Goal: Information Seeking & Learning: Learn about a topic

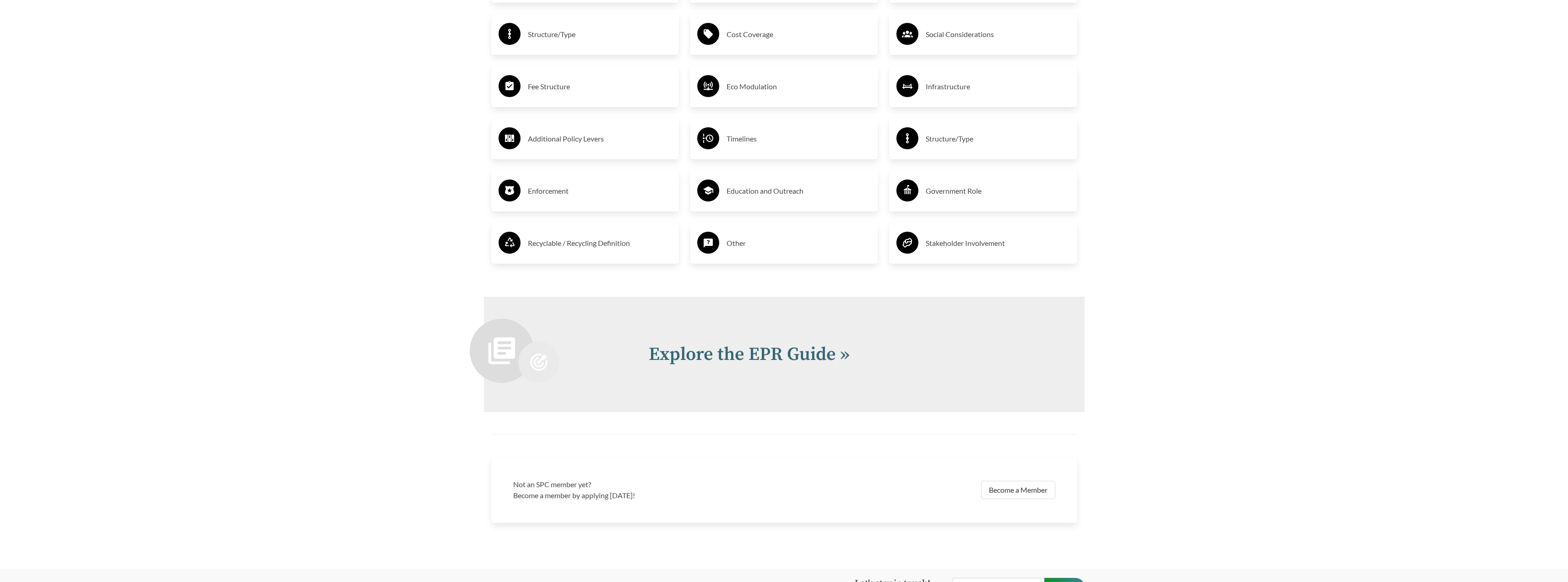
scroll to position [2062, 0]
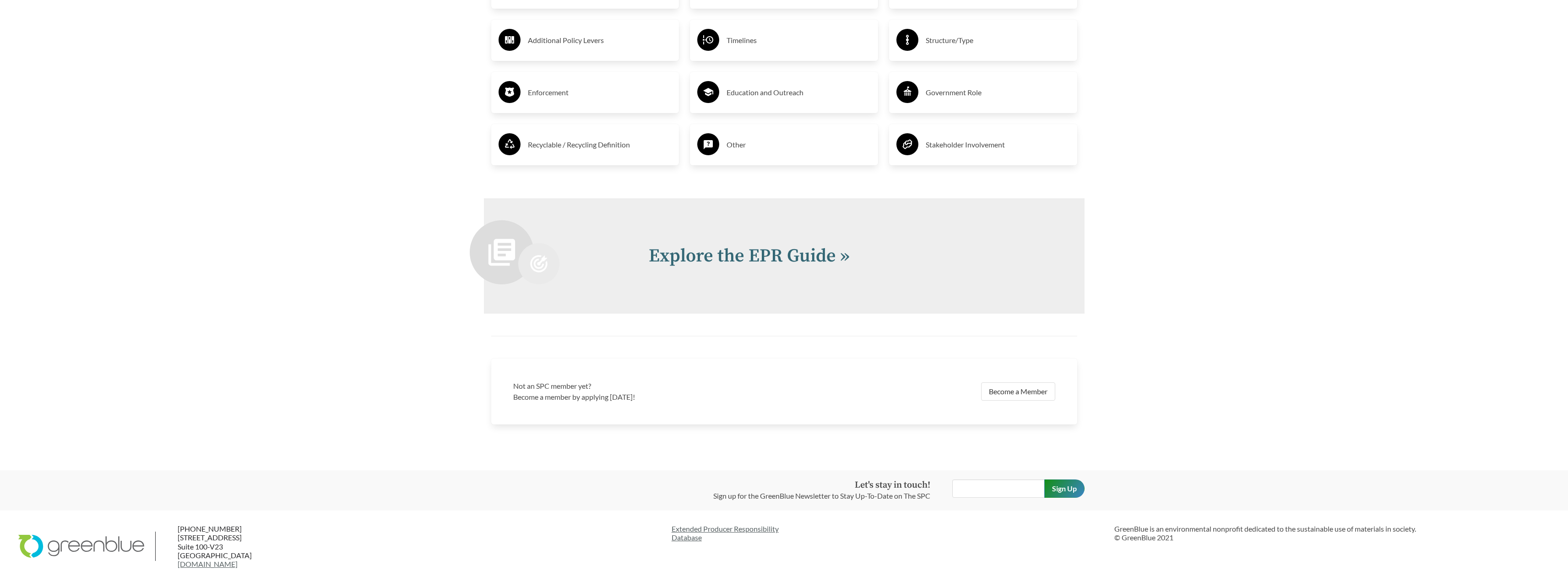
click at [562, 139] on h3 "Recyclable / Recycling Definition" at bounding box center [599, 144] width 144 height 15
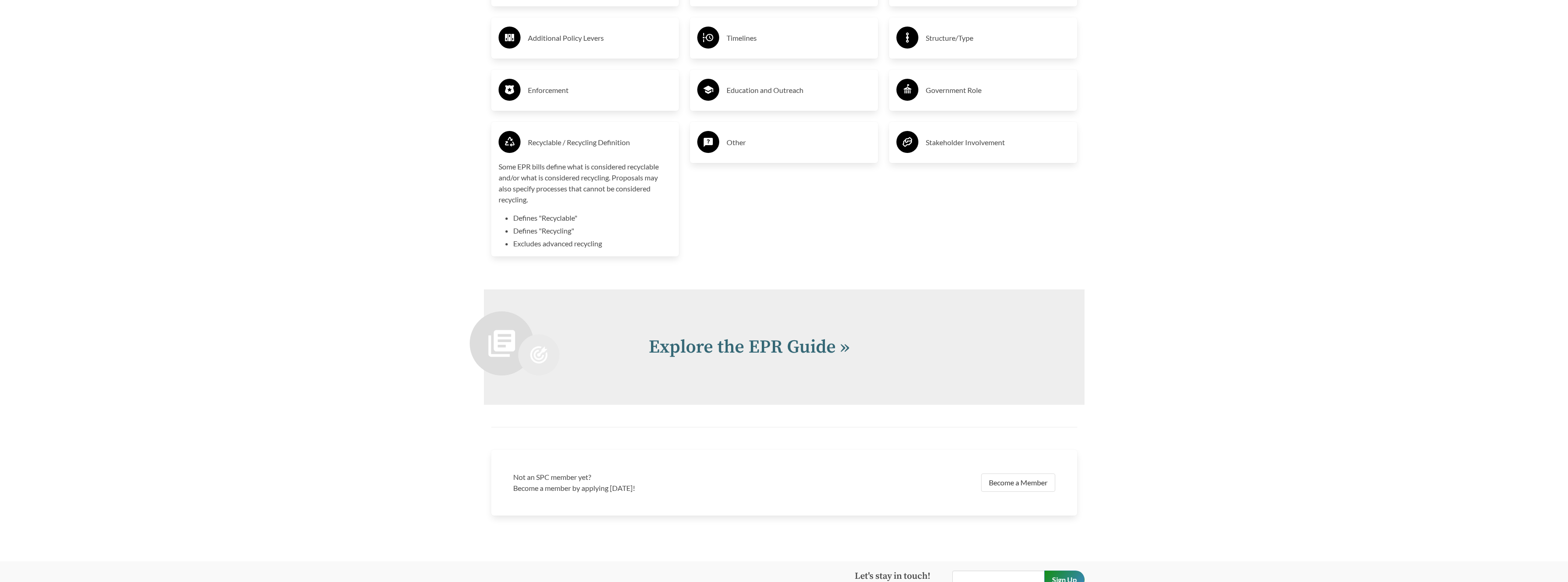
click at [741, 336] on h2 "Explore the EPR Guide »" at bounding box center [855, 347] width 414 height 28
click at [751, 371] on div "Explore the EPR Guide »" at bounding box center [783, 347] width 600 height 115
click at [752, 343] on link "Explore the EPR Guide »" at bounding box center [749, 346] width 201 height 23
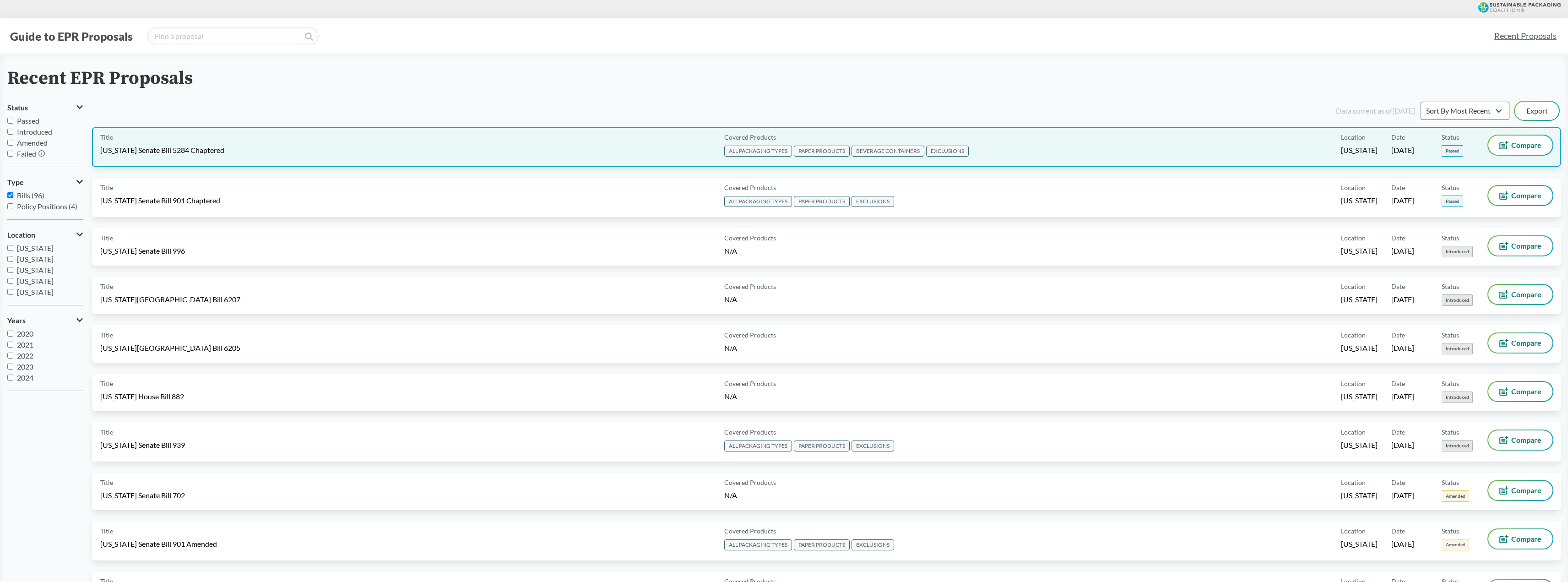
click at [212, 151] on span "[US_STATE] Senate Bill 5284 Chaptered" at bounding box center [162, 150] width 124 height 10
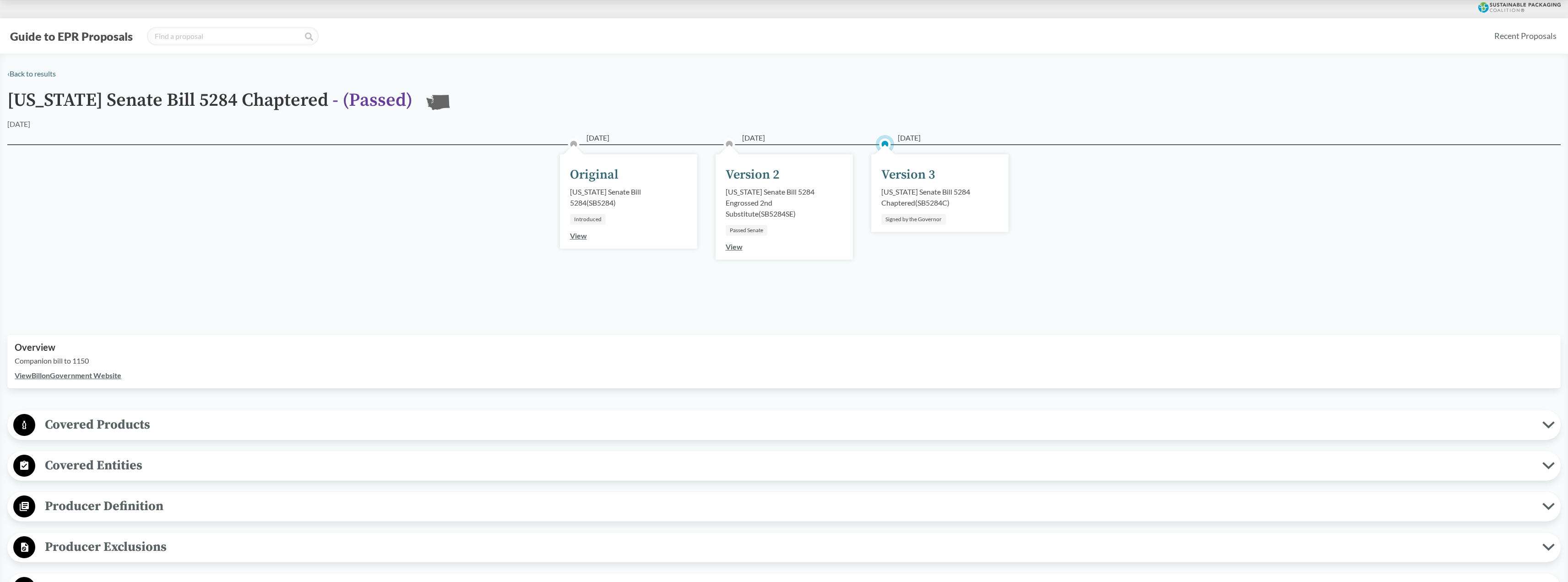
click at [140, 425] on span "Covered Products" at bounding box center [789, 424] width 1507 height 21
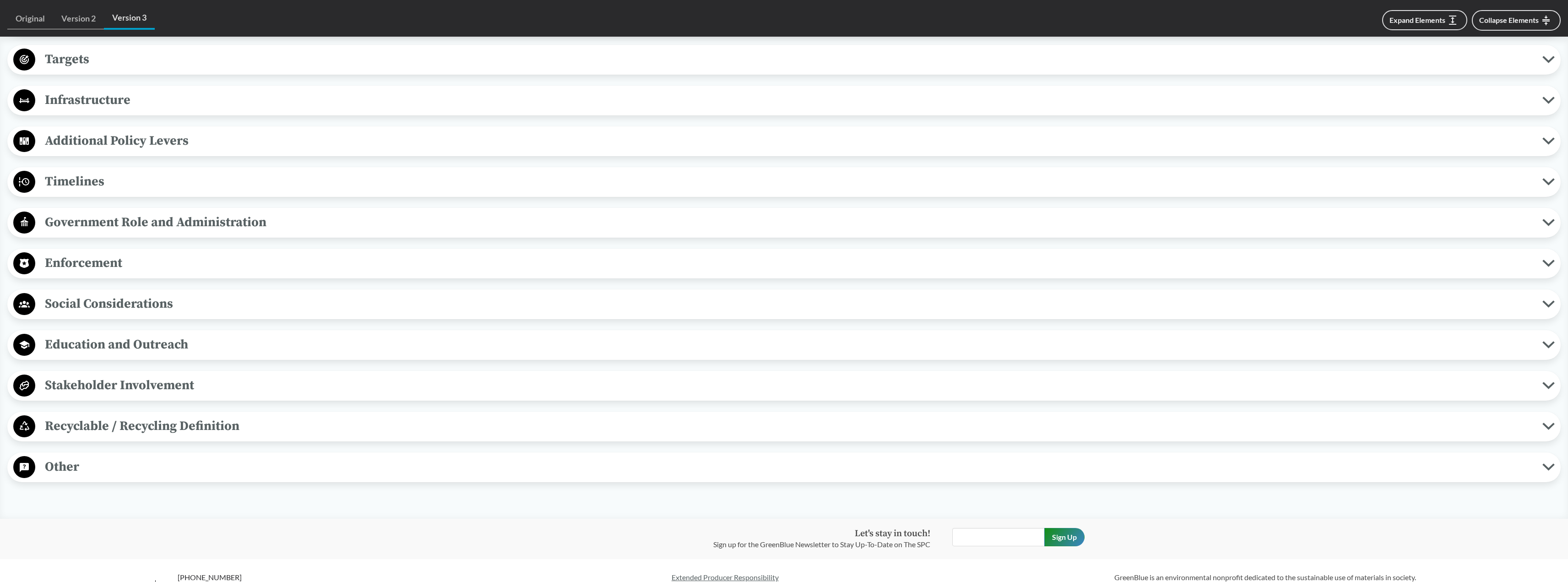
scroll to position [1373, 0]
click at [101, 260] on span "Enforcement" at bounding box center [789, 261] width 1507 height 21
